Goal: Find specific page/section: Find specific page/section

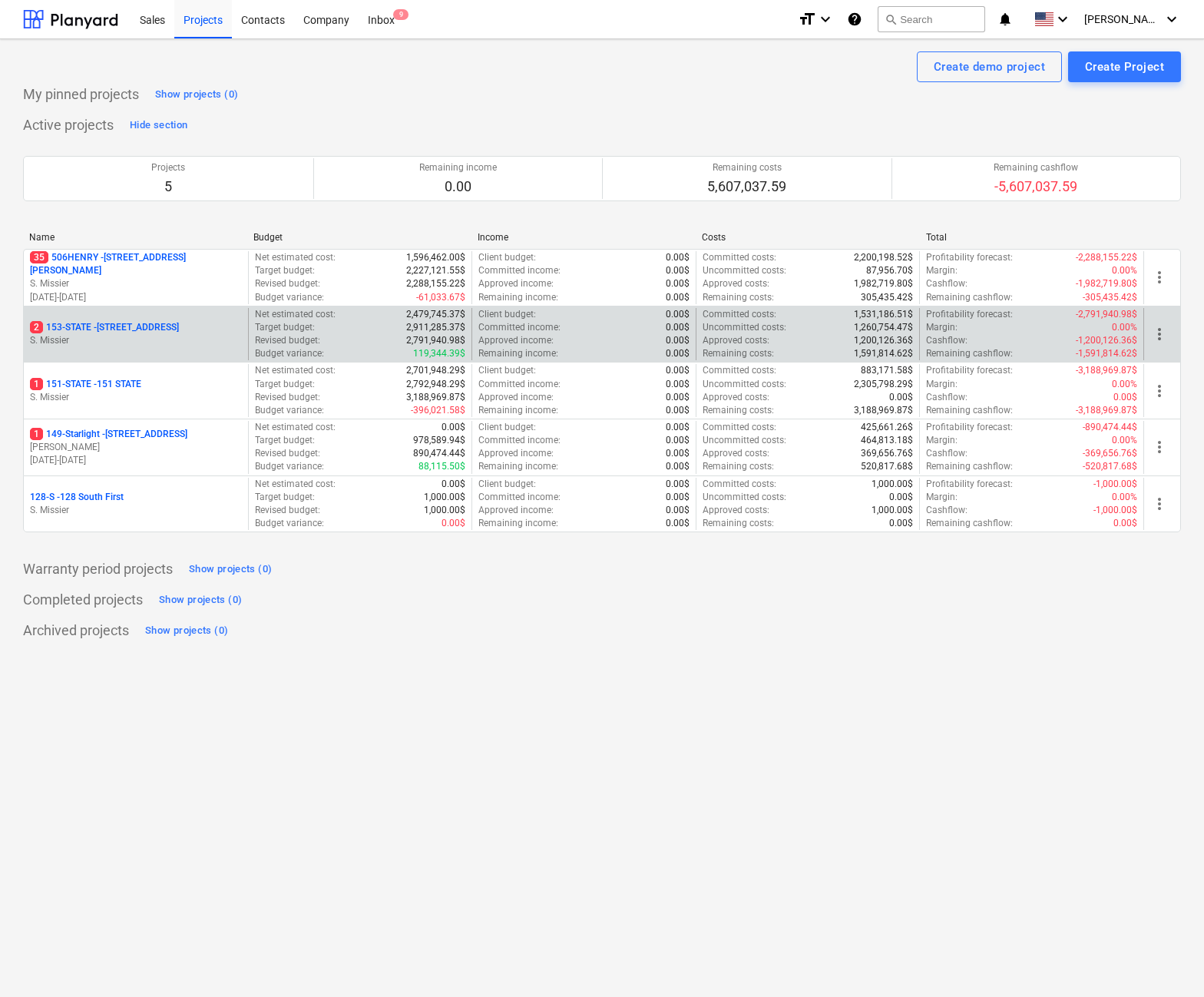
click at [104, 325] on p "2 153-STATE - 153 STATE ST" at bounding box center [104, 327] width 149 height 13
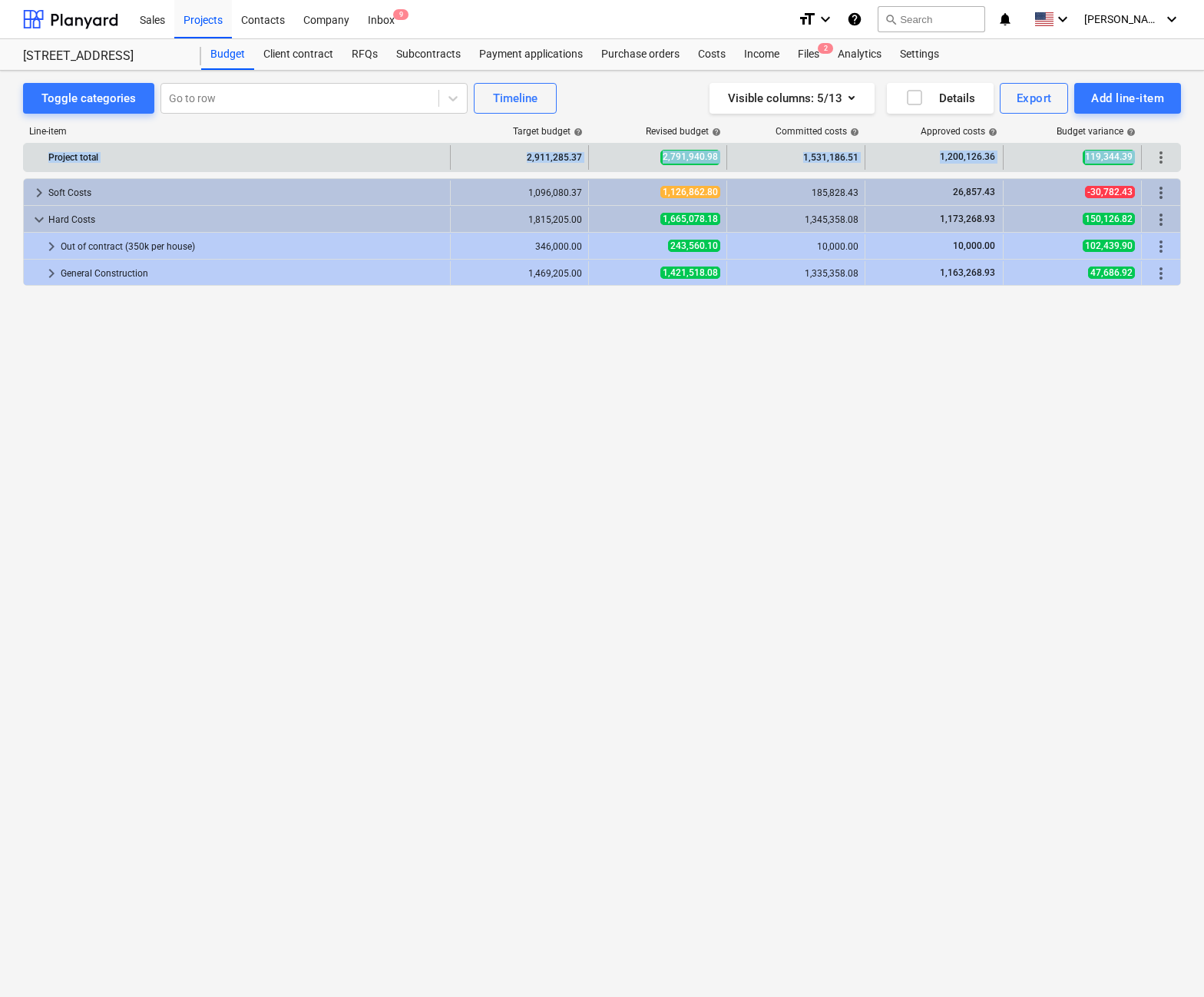
drag, startPoint x: 49, startPoint y: 157, endPoint x: 1154, endPoint y: 156, distance: 1105.0
click at [1154, 156] on div "Project total 2,911,285.37 2,791,940.98 1,531,186.51 1,200,126.36 119,344.39 mo…" at bounding box center [602, 157] width 1157 height 24
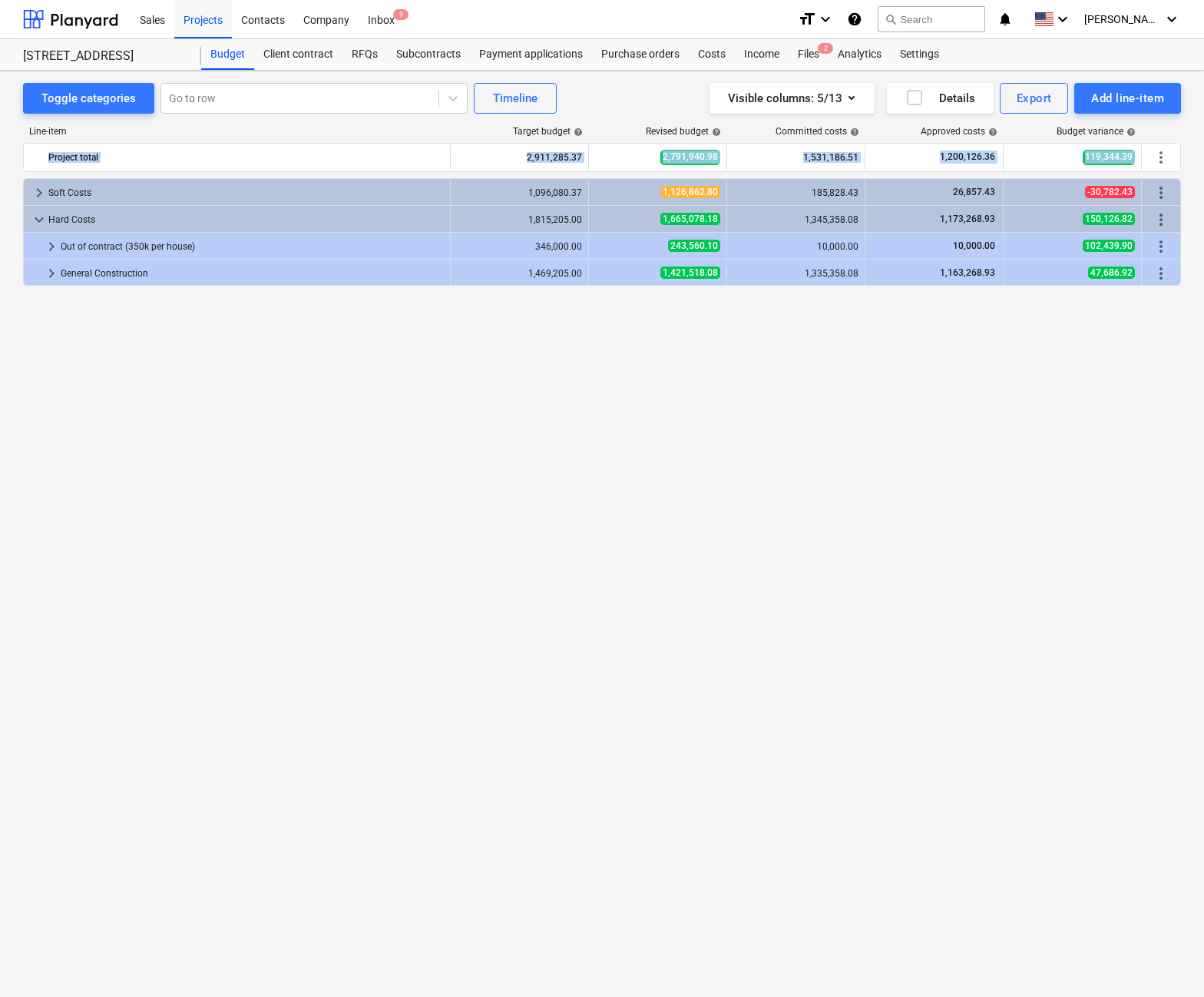
click at [837, 457] on div "keyboard_arrow_right Soft Costs 1,096,080.37 1,126,862.80 185,828.43 26,857.43 …" at bounding box center [602, 556] width 1158 height 756
click at [709, 50] on div "Costs" at bounding box center [712, 54] width 46 height 31
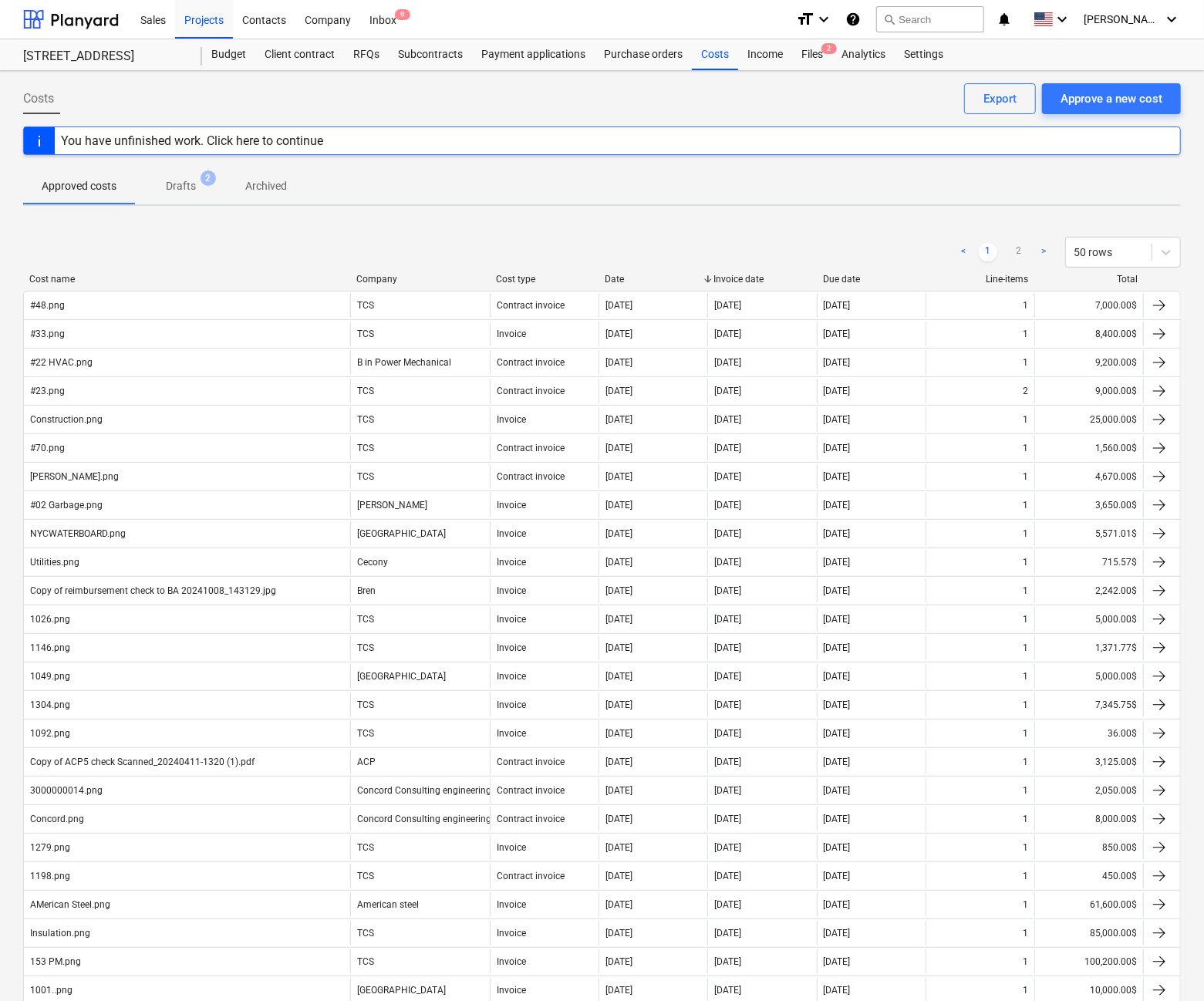
click at [840, 278] on div "Due date" at bounding box center [871, 279] width 96 height 10
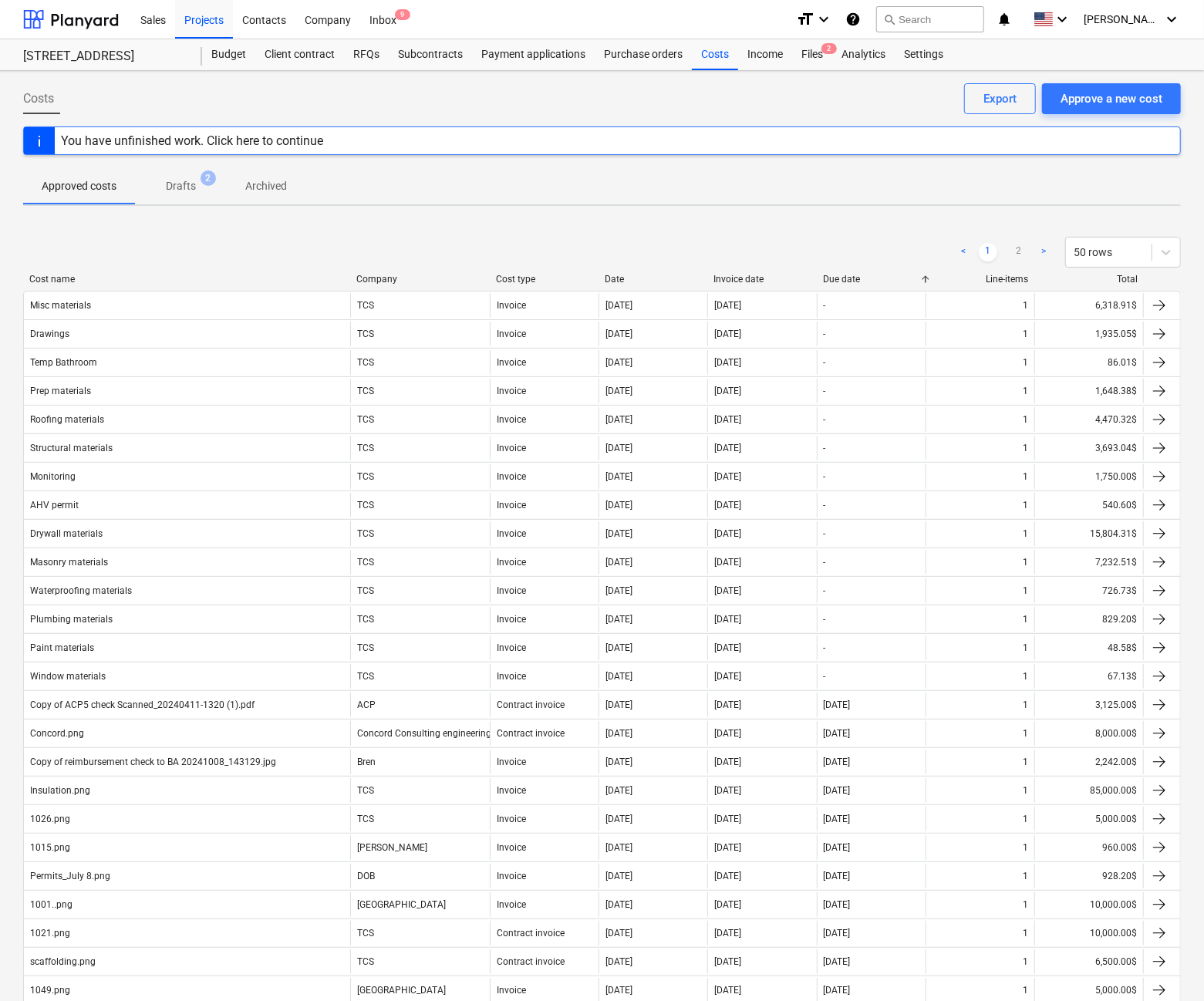
click at [840, 278] on div "Due date" at bounding box center [871, 279] width 96 height 10
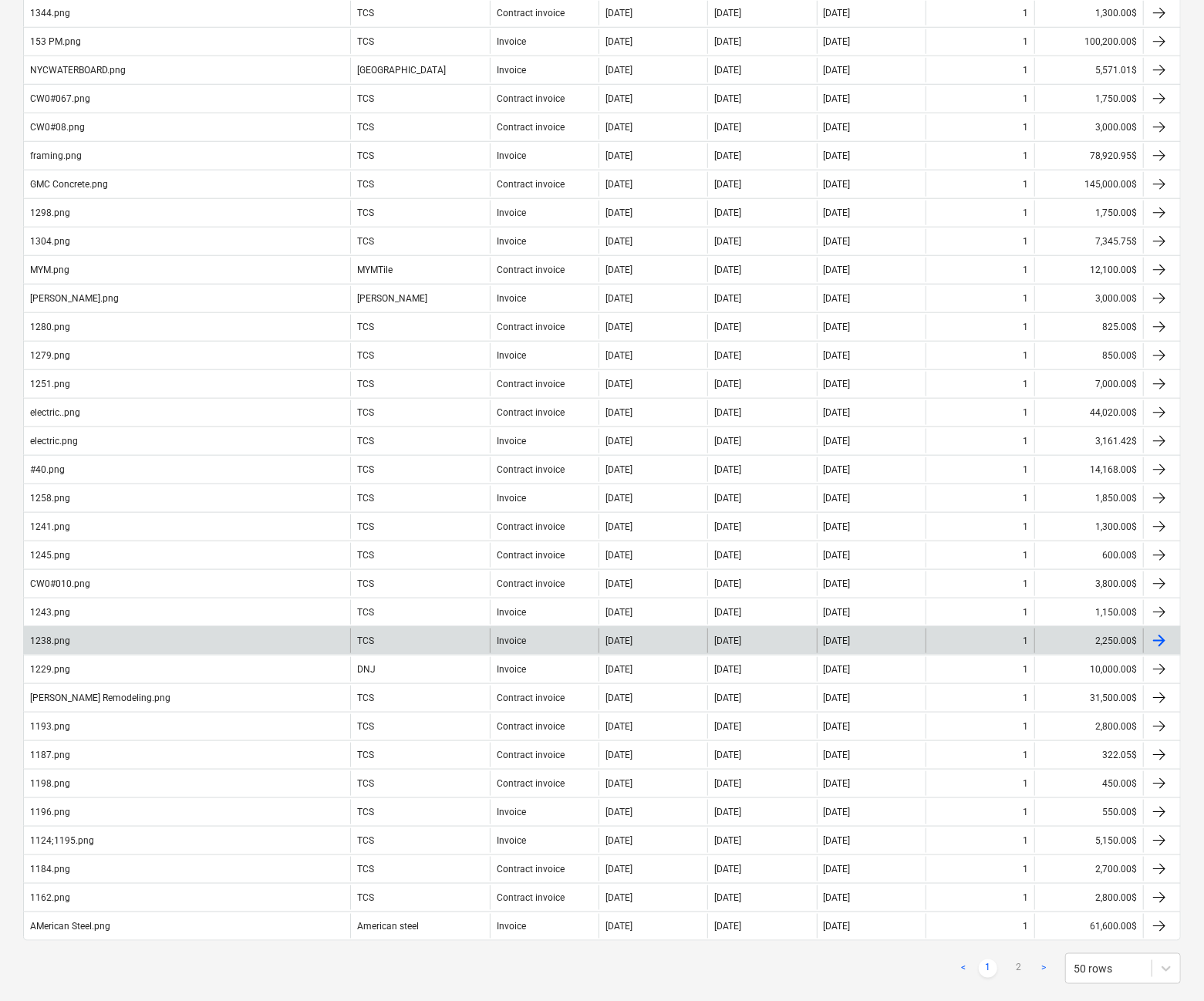
scroll to position [790, 0]
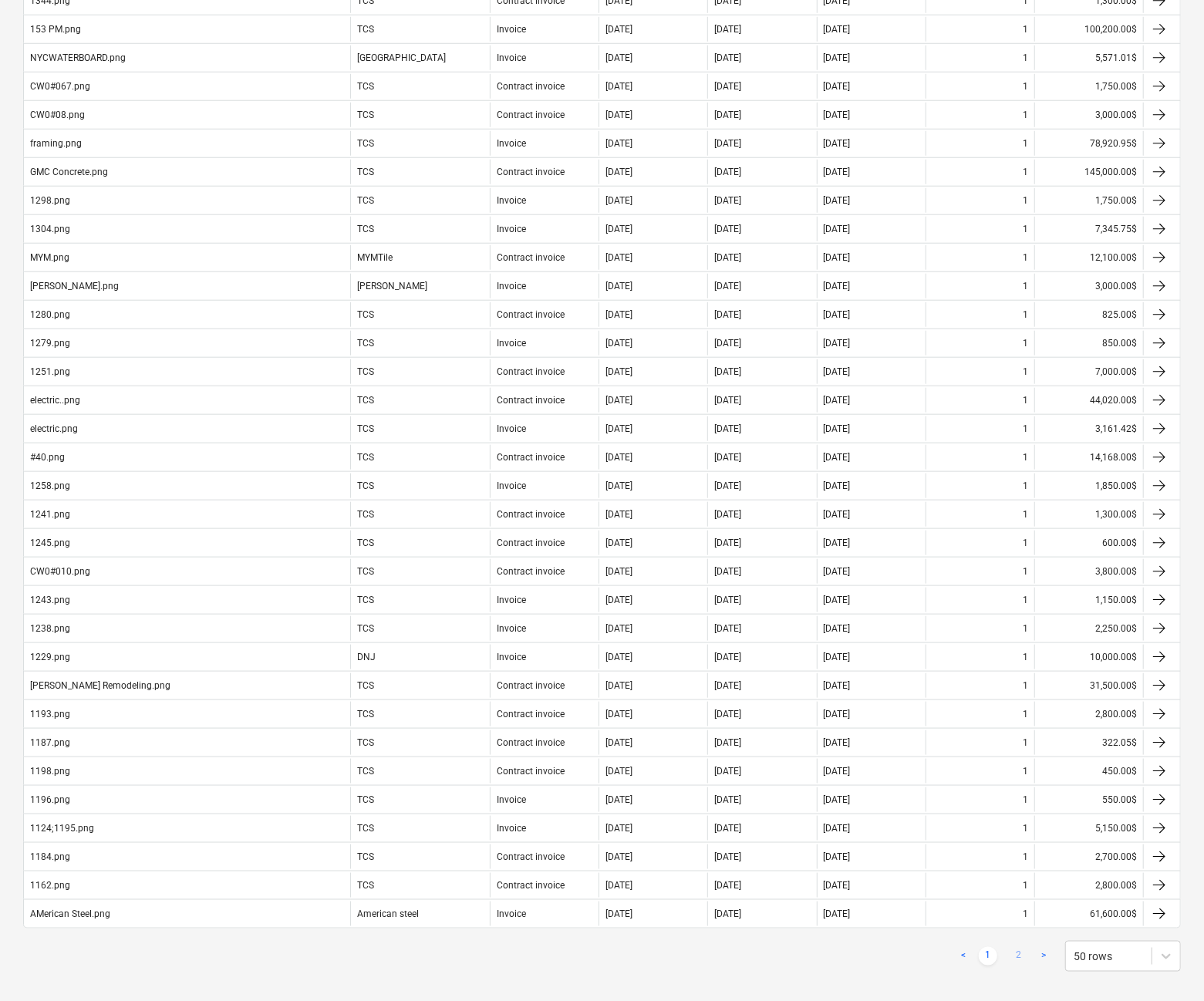
click at [1021, 946] on link "2" at bounding box center [1018, 955] width 18 height 18
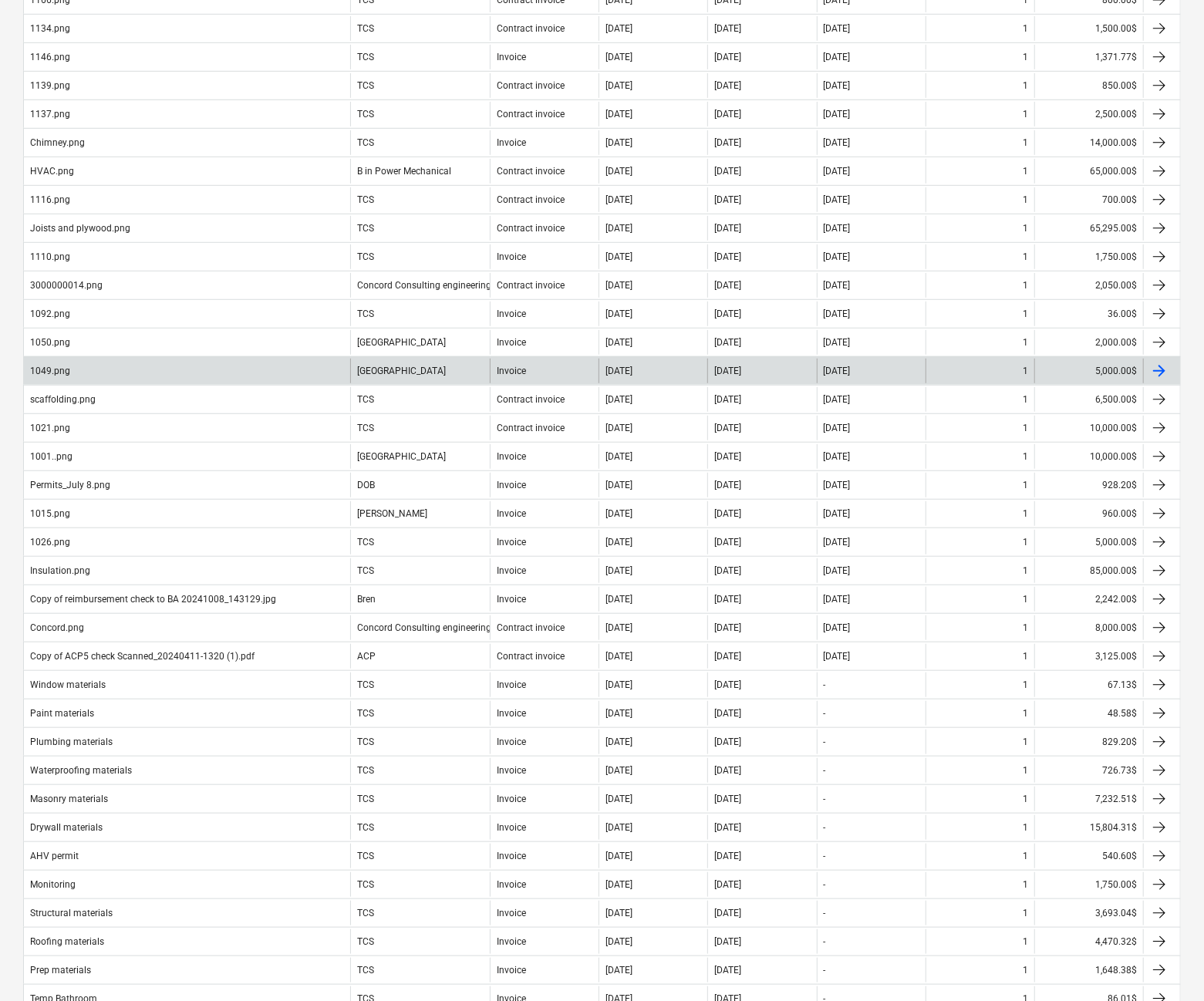
scroll to position [592, 0]
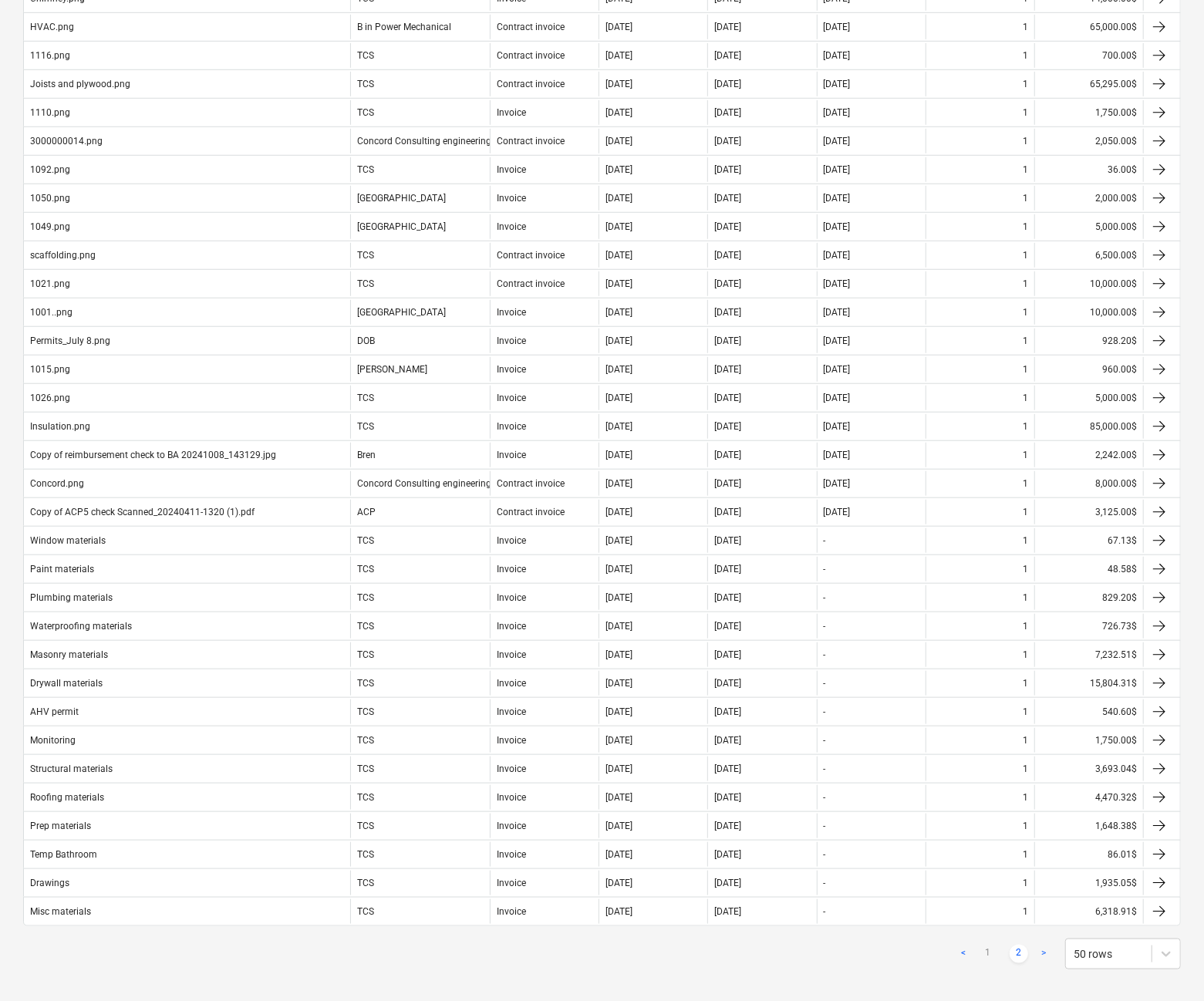
click at [964, 945] on link "<" at bounding box center [962, 953] width 18 height 18
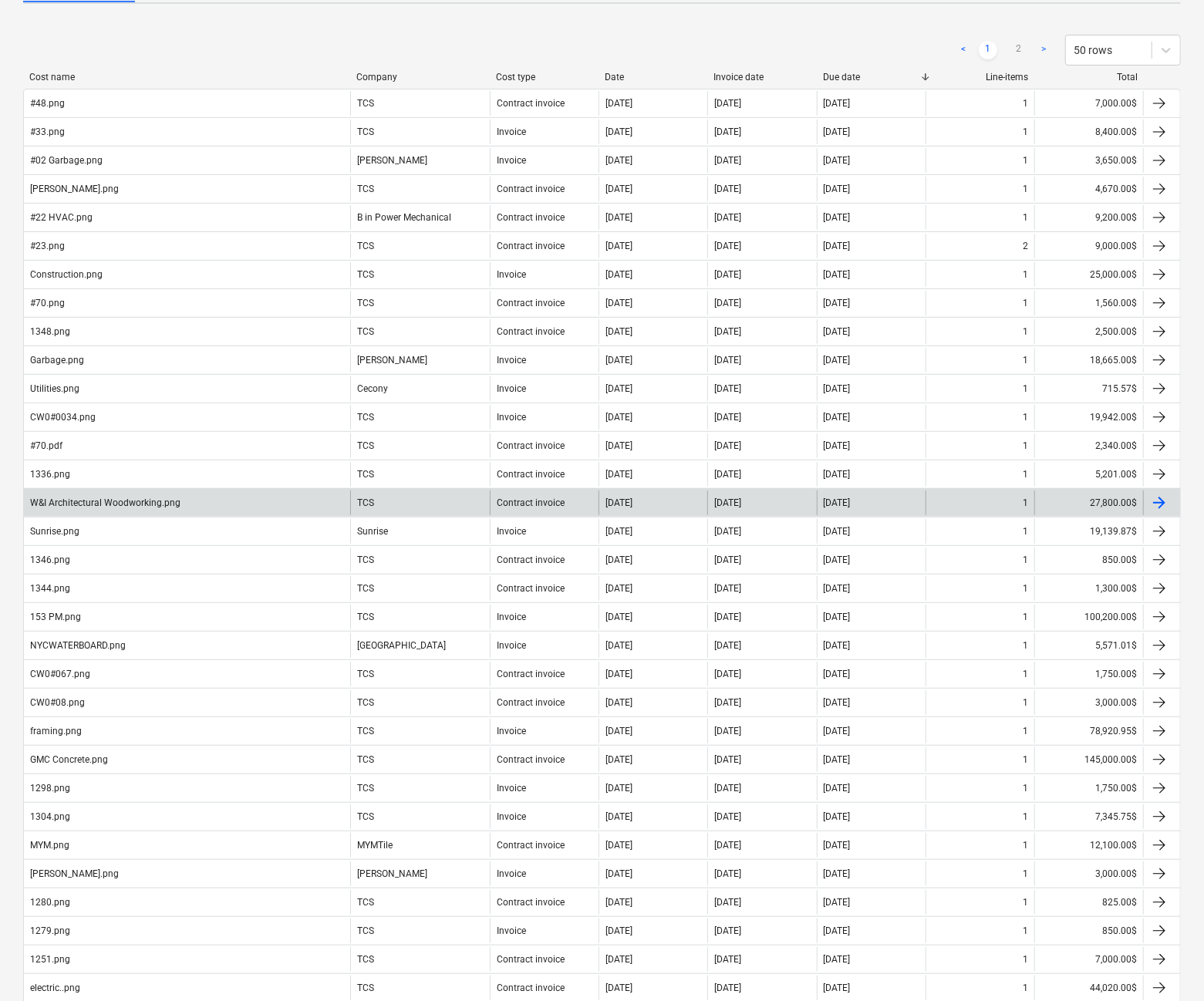
scroll to position [0, 0]
